Goal: Task Accomplishment & Management: Manage account settings

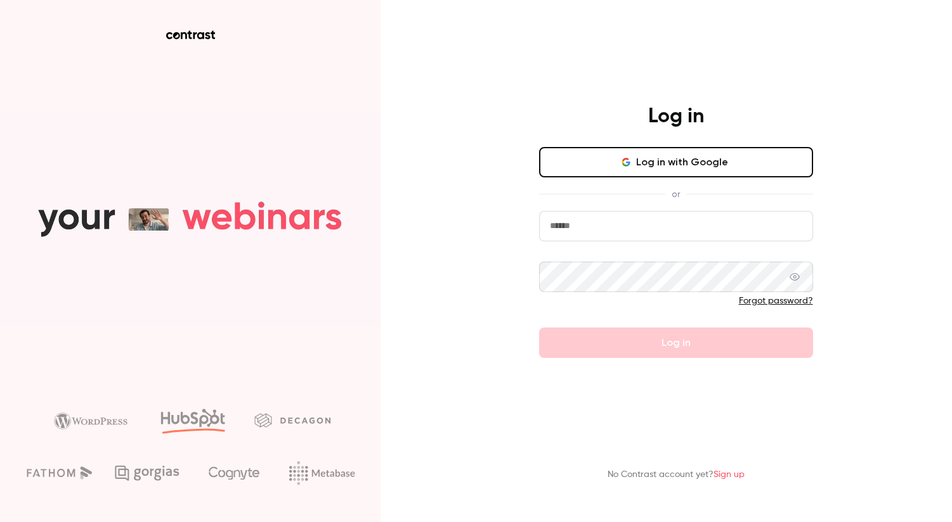
click at [677, 154] on button "Log in with Google" at bounding box center [676, 162] width 274 height 30
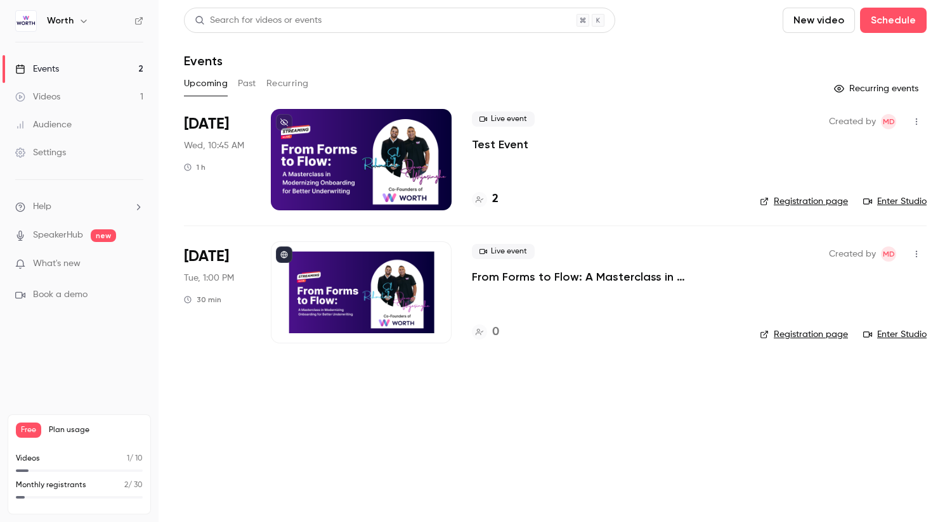
click at [572, 127] on div "Live event Test Event" at bounding box center [606, 132] width 268 height 41
click at [42, 145] on link "Settings" at bounding box center [79, 153] width 158 height 28
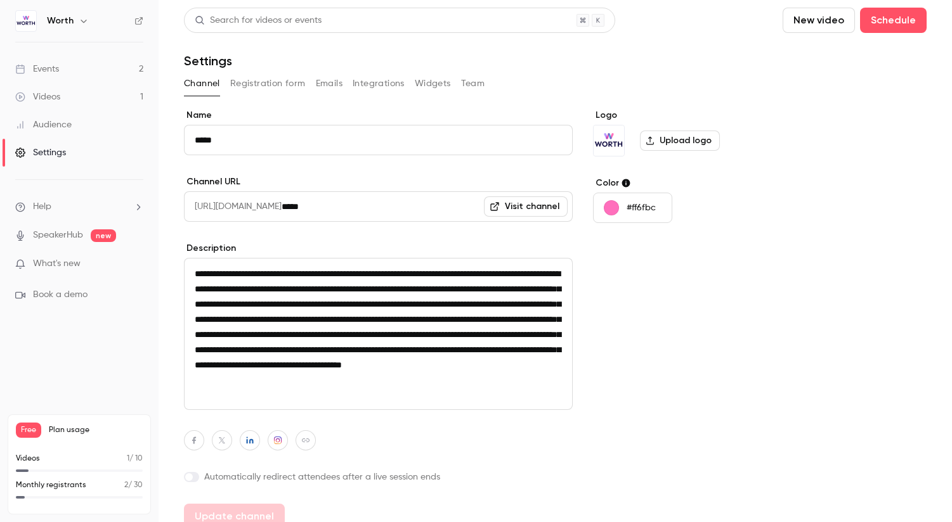
click at [47, 68] on div "Events" at bounding box center [37, 69] width 44 height 13
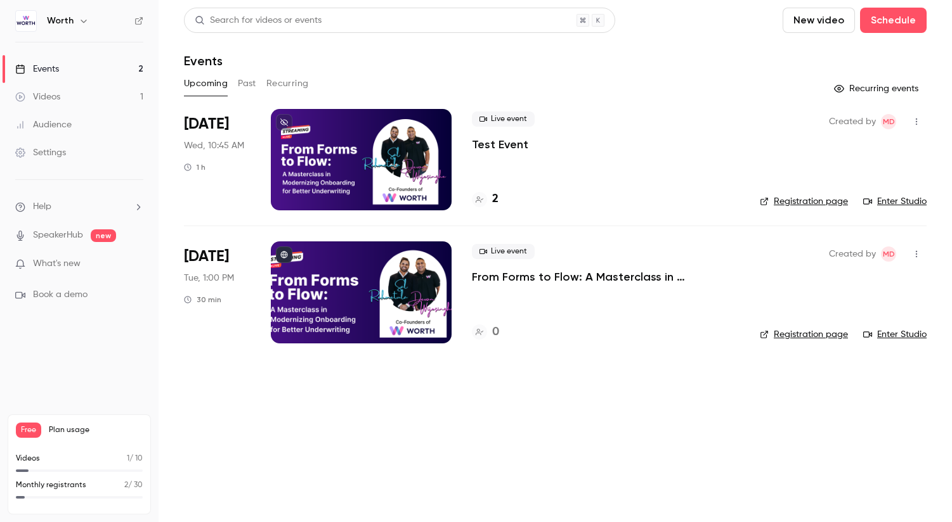
click at [54, 152] on div "Settings" at bounding box center [40, 152] width 51 height 13
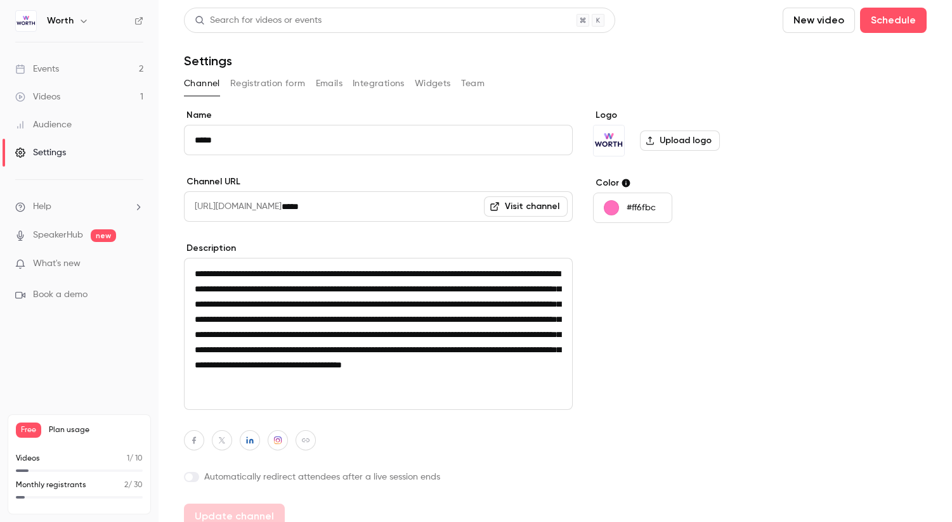
drag, startPoint x: 500, startPoint y: 74, endPoint x: 480, endPoint y: 81, distance: 20.9
click at [500, 74] on div "Channel Registration form Emails Integrations Widgets Team" at bounding box center [555, 84] width 742 height 20
click at [480, 81] on button "Team" at bounding box center [473, 84] width 24 height 20
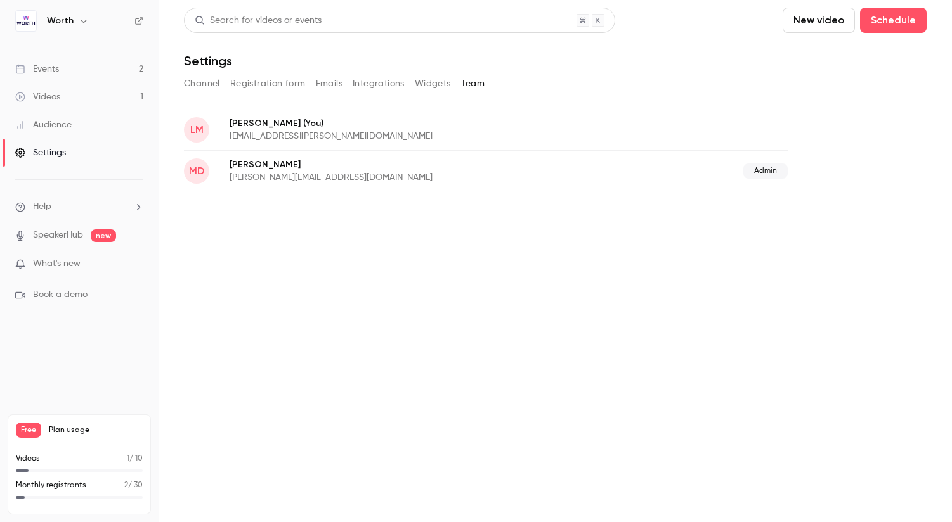
click at [894, 99] on div "Search for videos or events New video Schedule Settings Channel Registration fo…" at bounding box center [555, 100] width 742 height 184
click at [194, 84] on button "Channel" at bounding box center [202, 84] width 36 height 20
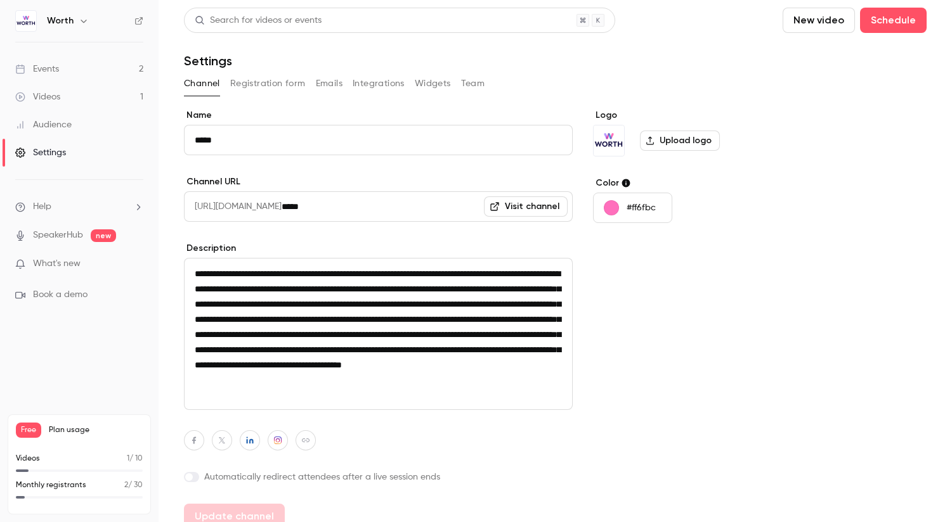
click at [61, 73] on link "Events 2" at bounding box center [79, 69] width 158 height 28
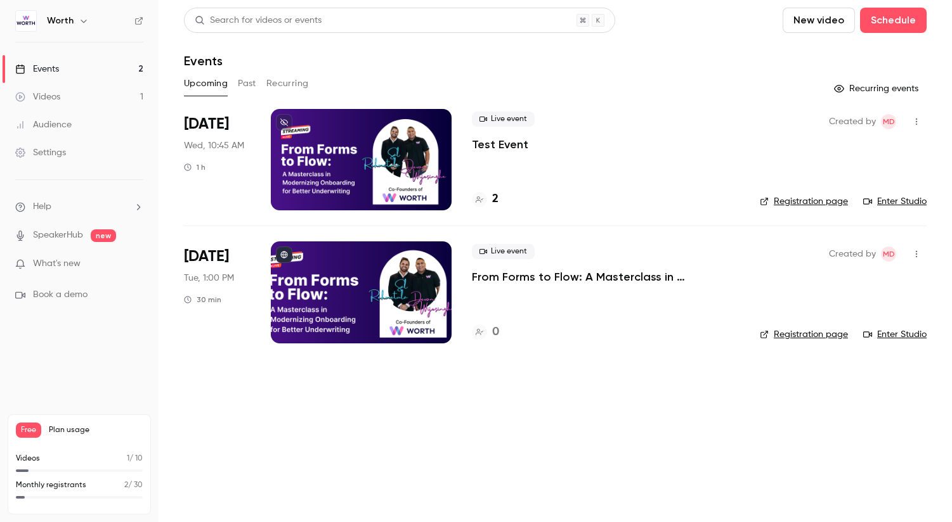
click at [651, 167] on div "Live event Test Event 2" at bounding box center [606, 159] width 268 height 101
click at [901, 201] on link "Enter Studio" at bounding box center [894, 201] width 63 height 13
click at [780, 202] on link "Registration page" at bounding box center [803, 201] width 88 height 13
click at [49, 154] on div "Settings" at bounding box center [40, 152] width 51 height 13
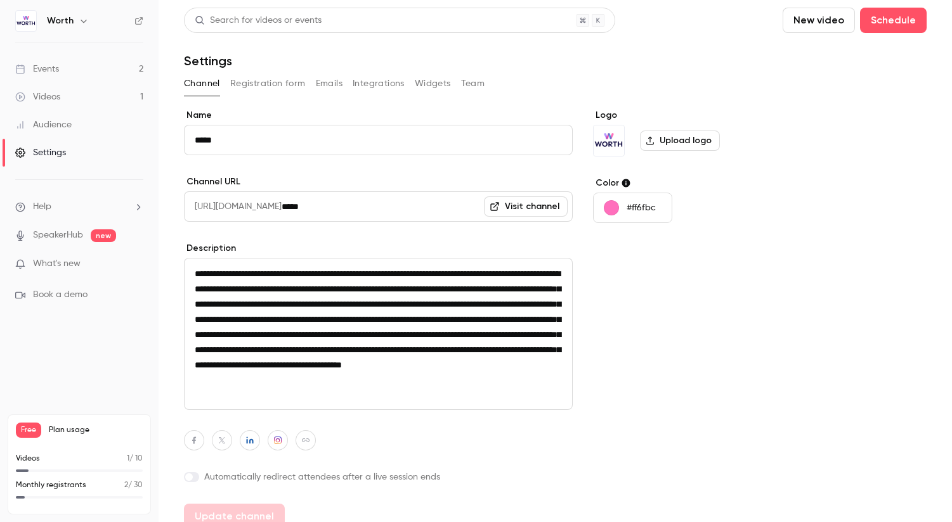
scroll to position [15, 0]
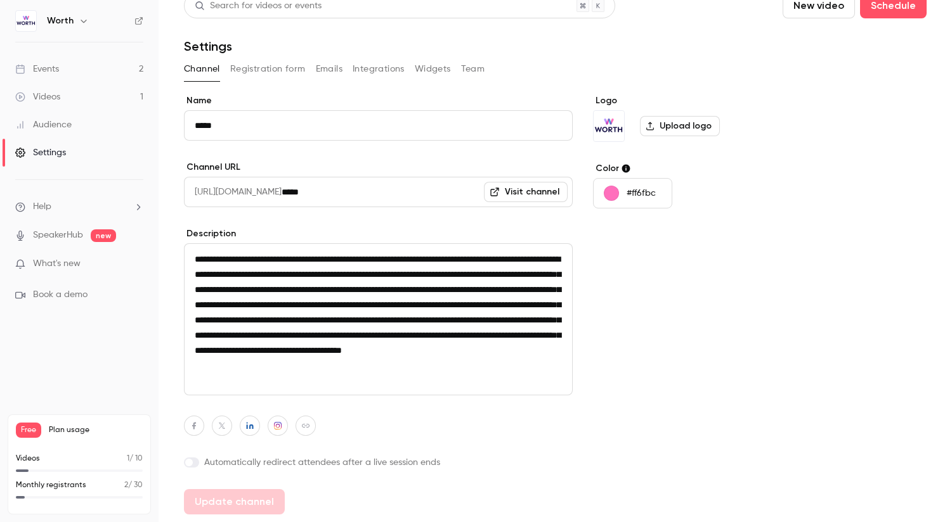
click at [292, 68] on button "Registration form" at bounding box center [267, 69] width 75 height 20
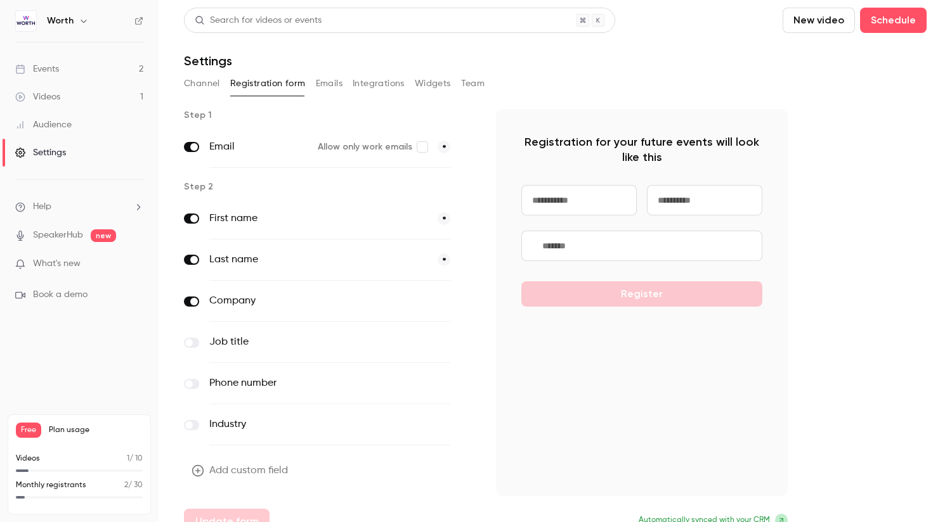
scroll to position [20, 0]
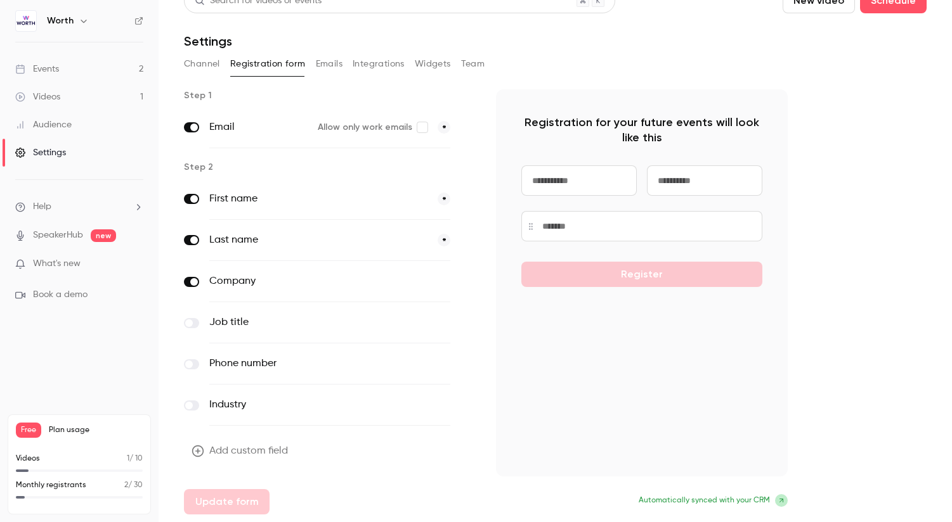
click at [382, 60] on button "Integrations" at bounding box center [378, 64] width 52 height 20
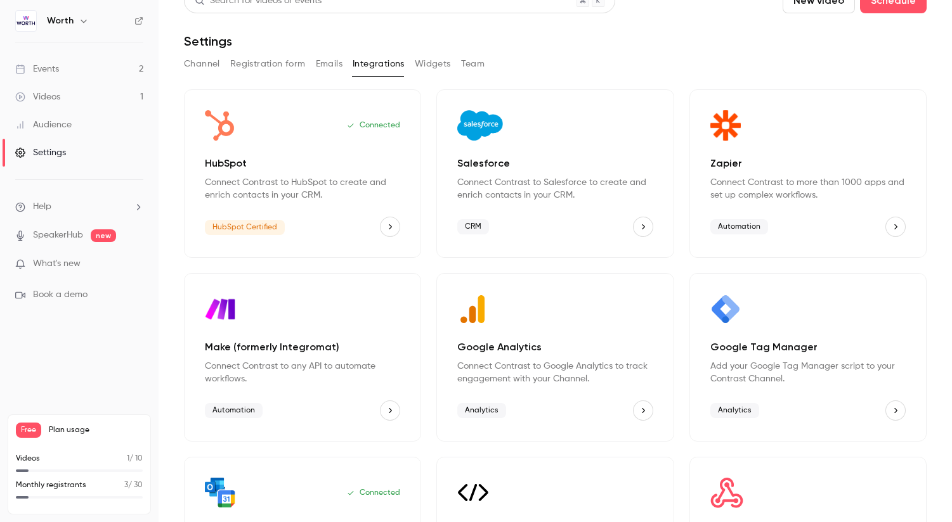
click at [74, 153] on link "Settings" at bounding box center [79, 153] width 158 height 28
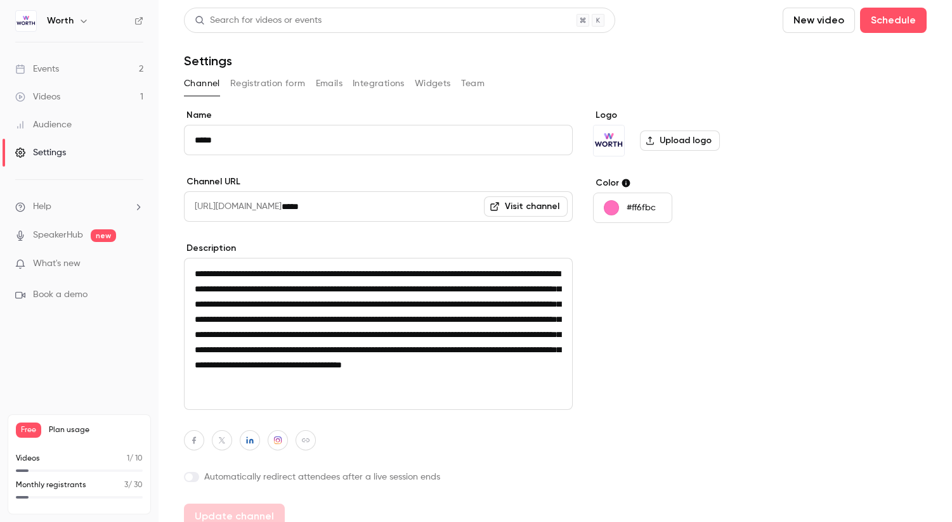
click at [354, 82] on button "Integrations" at bounding box center [378, 84] width 52 height 20
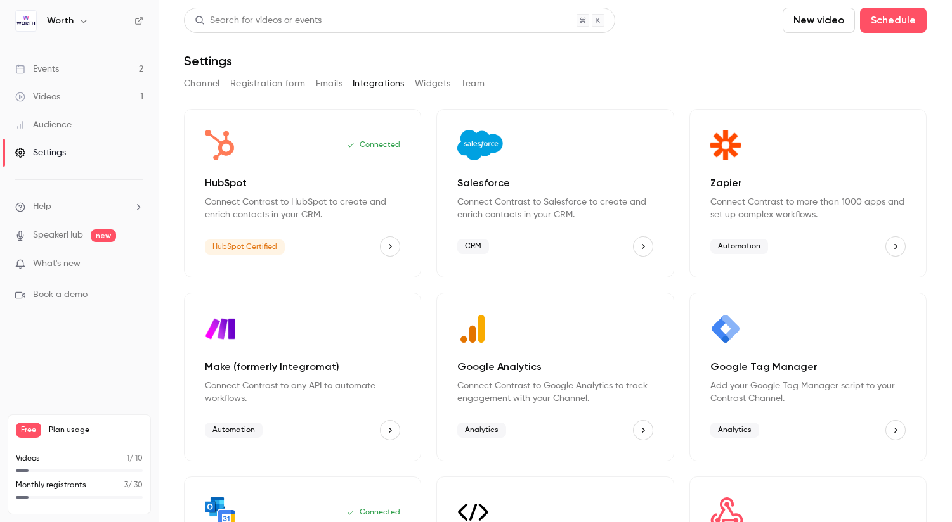
click at [394, 252] on button "HubSpot" at bounding box center [390, 246] width 20 height 20
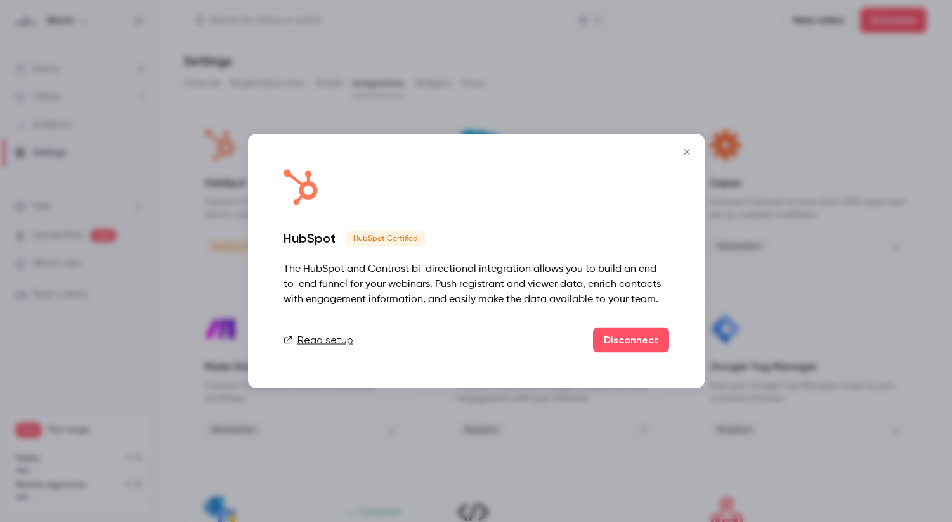
click at [322, 339] on link "Read setup" at bounding box center [318, 340] width 70 height 15
click at [690, 148] on icon "Close" at bounding box center [686, 152] width 15 height 10
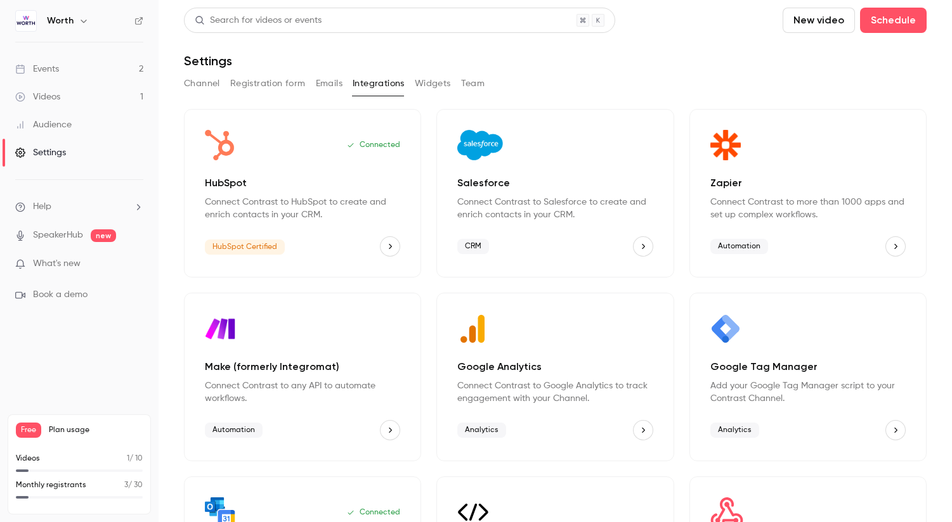
click at [247, 86] on button "Registration form" at bounding box center [267, 84] width 75 height 20
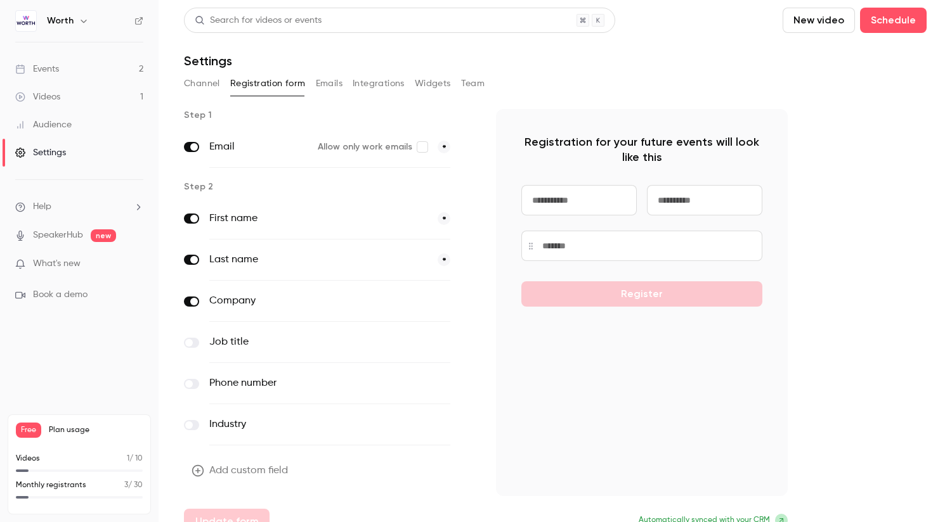
scroll to position [20, 0]
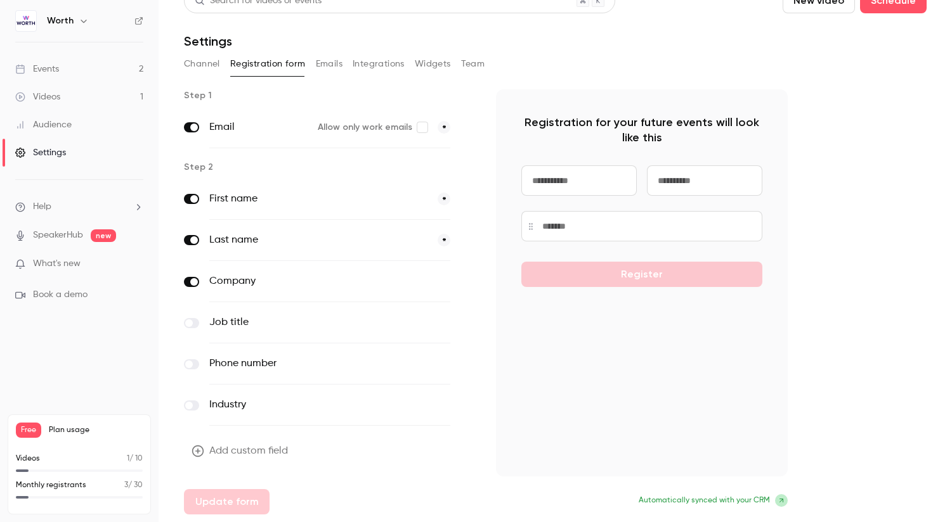
click at [73, 267] on span "What's new" at bounding box center [57, 263] width 48 height 13
